Goal: Transaction & Acquisition: Purchase product/service

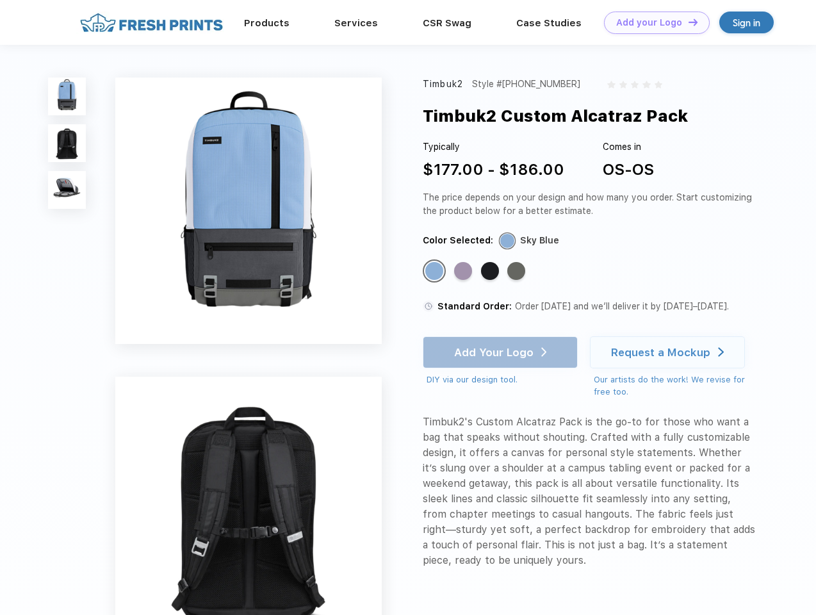
click at [652, 22] on link "Add your Logo Design Tool" at bounding box center [657, 23] width 106 height 22
click at [0, 0] on div "Design Tool" at bounding box center [0, 0] width 0 height 0
click at [687, 22] on link "Add your Logo Design Tool" at bounding box center [657, 23] width 106 height 22
click at [67, 96] on img at bounding box center [67, 96] width 38 height 38
click at [67, 143] on img at bounding box center [67, 143] width 38 height 38
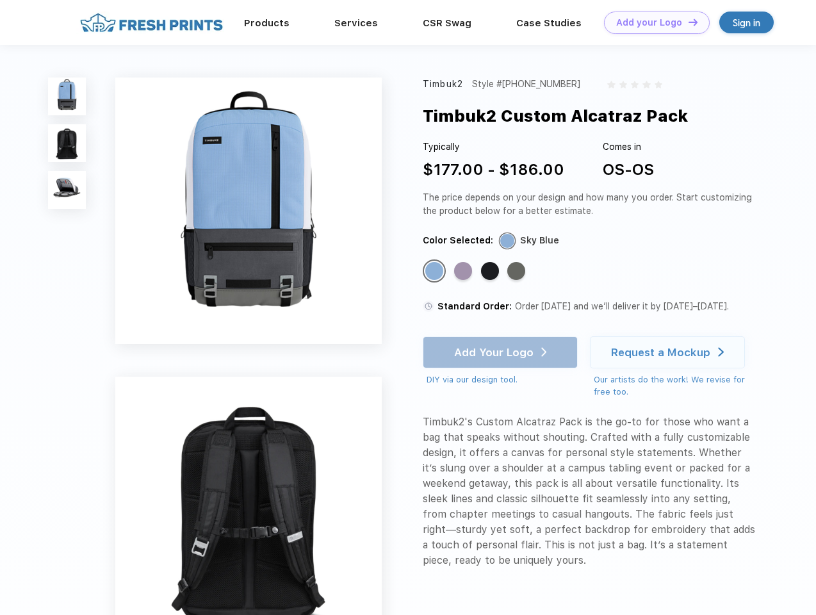
click at [67, 190] on img at bounding box center [67, 190] width 38 height 38
click at [435, 271] on div "Standard Color" at bounding box center [434, 271] width 18 height 18
click at [464, 271] on div "Standard Color" at bounding box center [463, 271] width 18 height 18
click at [491, 271] on div "Standard Color" at bounding box center [490, 271] width 18 height 18
click at [517, 271] on div "Standard Color" at bounding box center [516, 271] width 18 height 18
